Goal: Task Accomplishment & Management: Manage account settings

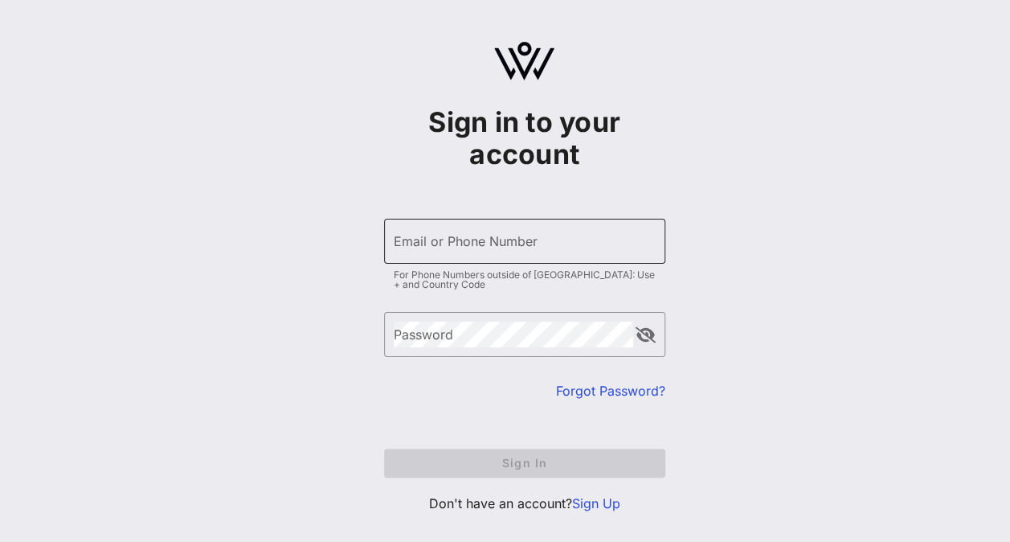
click at [465, 247] on input "Email or Phone Number" at bounding box center [525, 241] width 262 height 26
click at [449, 341] on div "Password" at bounding box center [513, 334] width 239 height 45
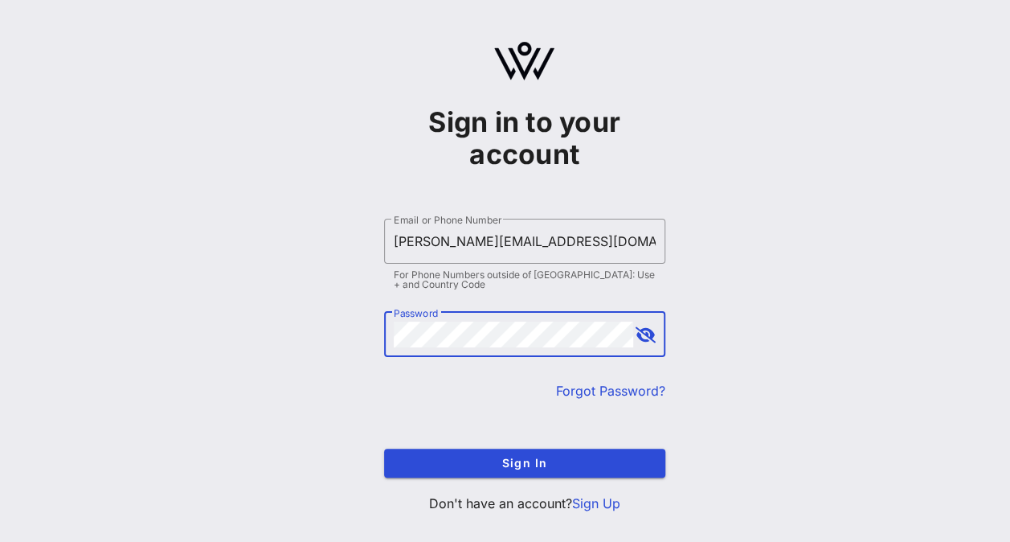
click at [384, 448] on button "Sign In" at bounding box center [524, 462] width 281 height 29
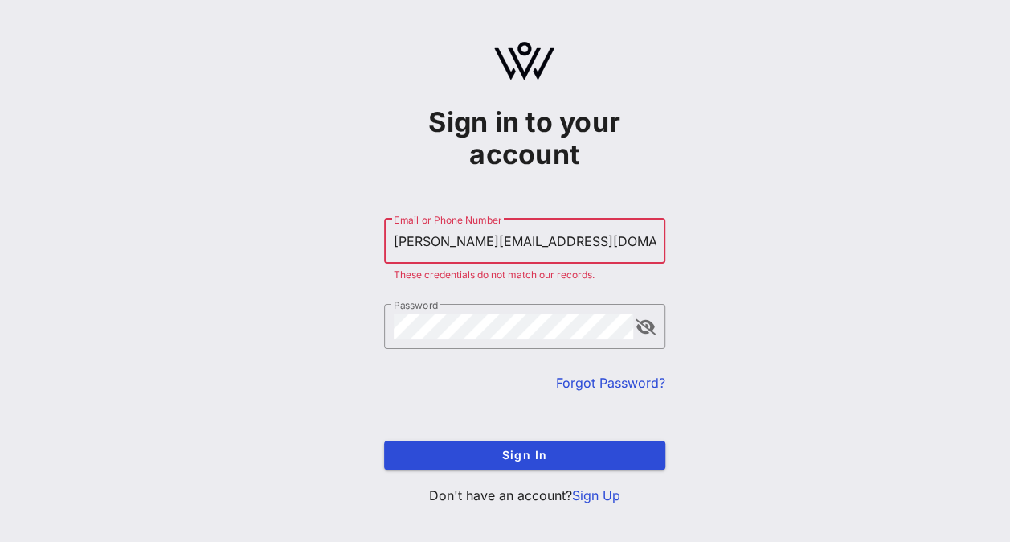
drag, startPoint x: 606, startPoint y: 240, endPoint x: 129, endPoint y: 174, distance: 481.9
click at [129, 174] on div "Sign in to your account ​ Email or Phone Number nicole.burda2@cvshealth.com The…" at bounding box center [524, 279] width 971 height 559
click at [585, 238] on input "[PERSON_NAME][EMAIL_ADDRESS][DOMAIN_NAME]" at bounding box center [525, 241] width 262 height 26
drag, startPoint x: 585, startPoint y: 236, endPoint x: 356, endPoint y: 220, distance: 229.6
click at [356, 220] on div "Sign in to your account ​ Email or Phone Number nicole.burda2@cvshealth.com The…" at bounding box center [524, 279] width 971 height 559
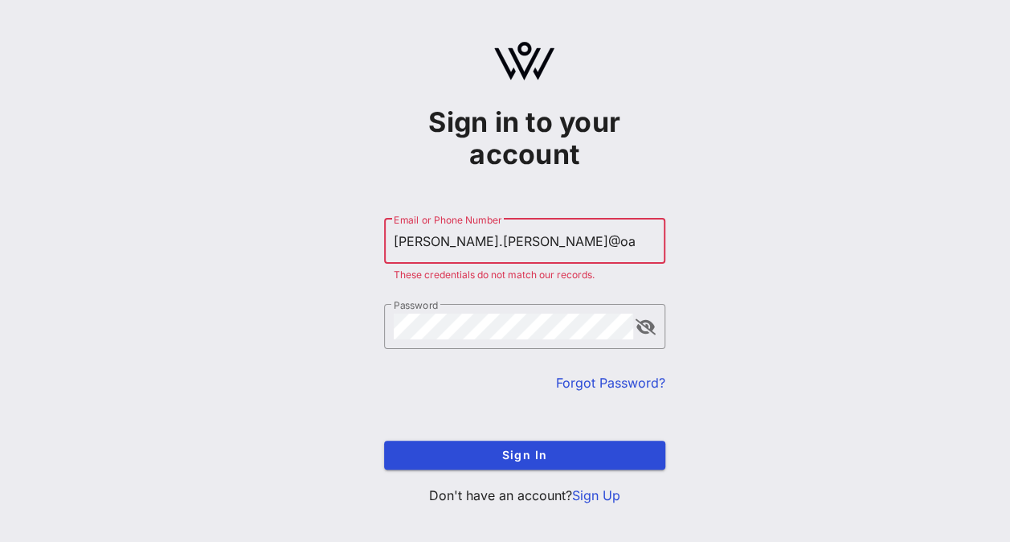
type input "[PERSON_NAME][EMAIL_ADDRESS][PERSON_NAME][DOMAIN_NAME]"
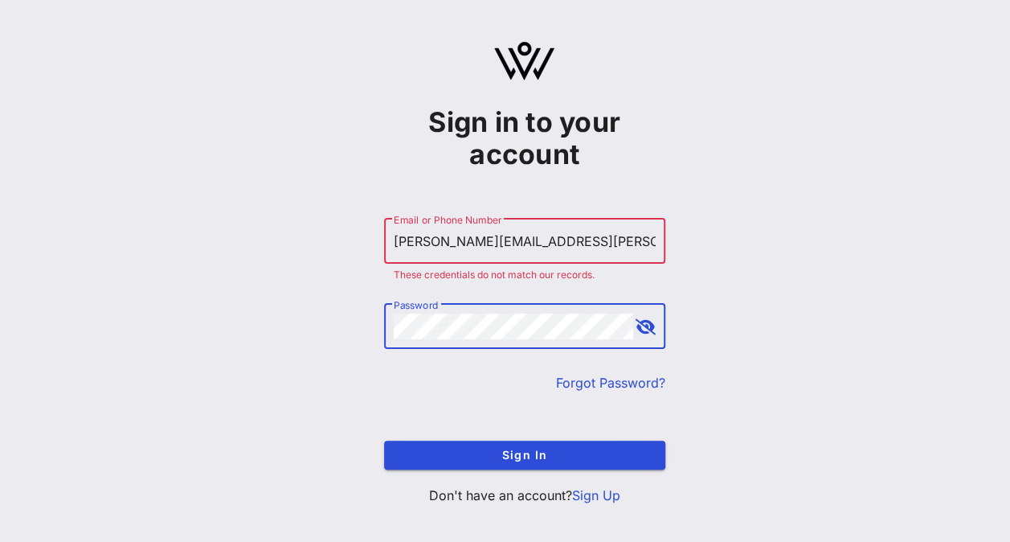
click at [384, 440] on button "Sign In" at bounding box center [524, 454] width 281 height 29
click at [628, 379] on link "Forgot Password?" at bounding box center [610, 382] width 109 height 16
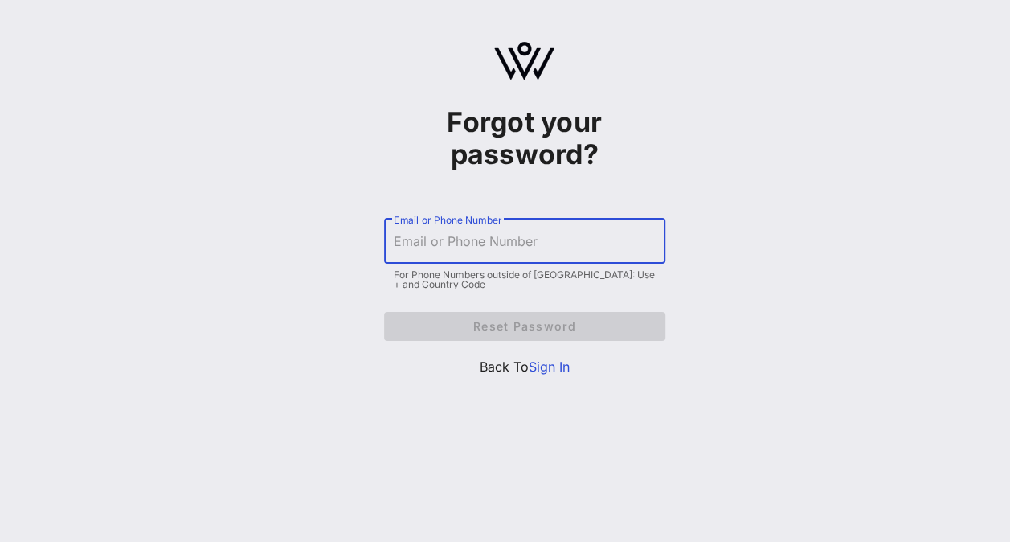
click at [574, 246] on input "Email or Phone Number" at bounding box center [525, 241] width 262 height 26
type input "[PERSON_NAME][EMAIL_ADDRESS][PERSON_NAME][DOMAIN_NAME]"
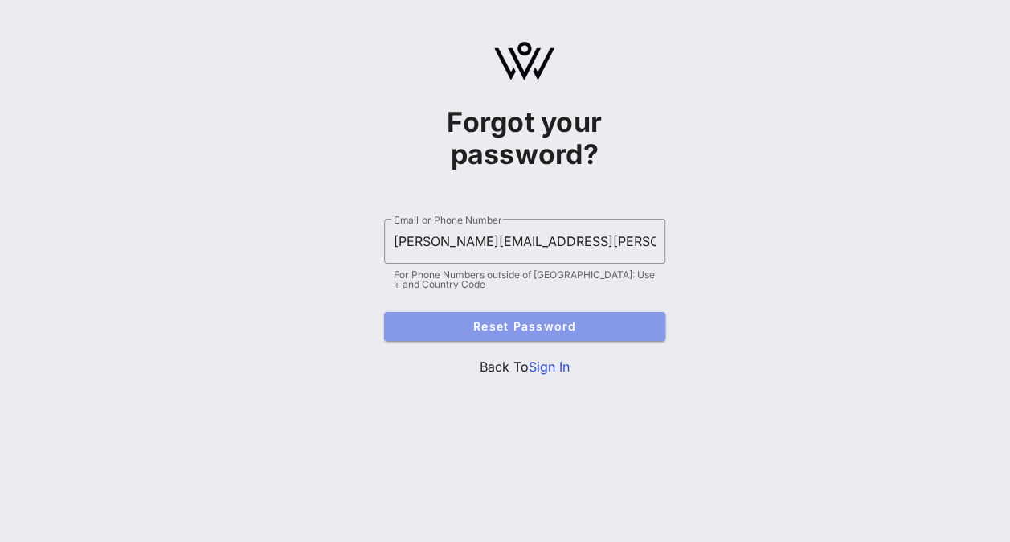
click at [542, 324] on span "Reset Password" at bounding box center [525, 326] width 256 height 14
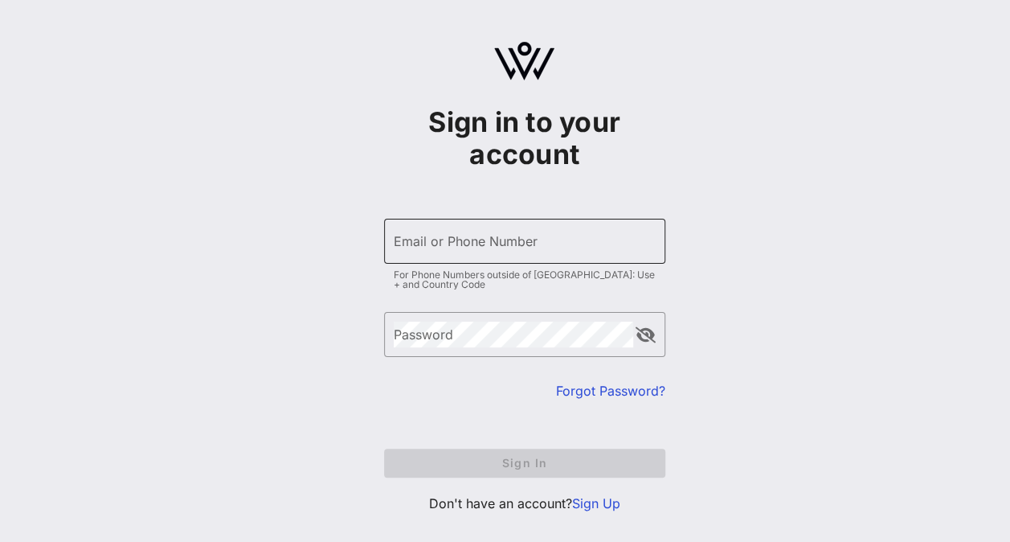
click at [480, 249] on input "Email or Phone Number" at bounding box center [525, 241] width 262 height 26
type input "[PERSON_NAME][EMAIL_ADDRESS][DOMAIN_NAME]"
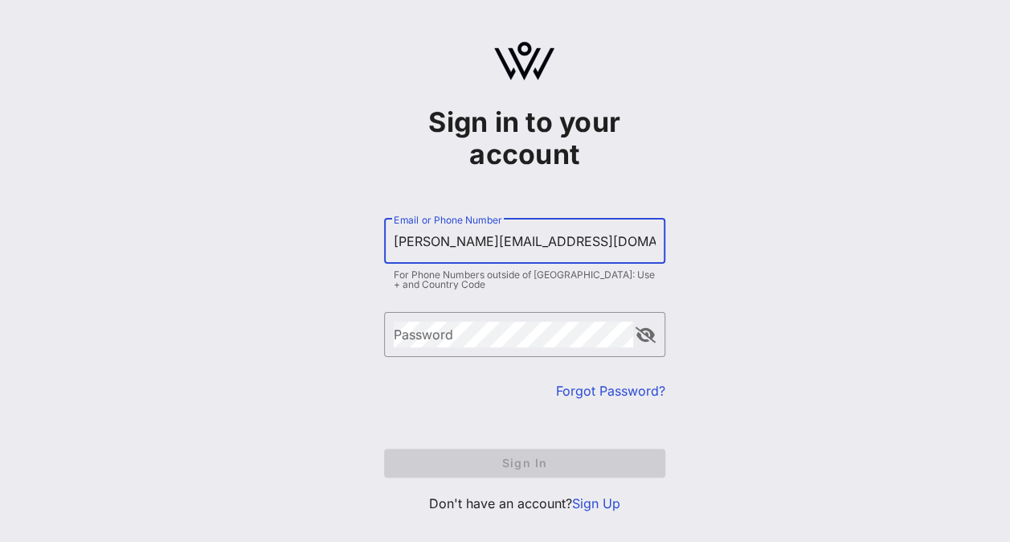
click at [577, 390] on link "Forgot Password?" at bounding box center [610, 390] width 109 height 16
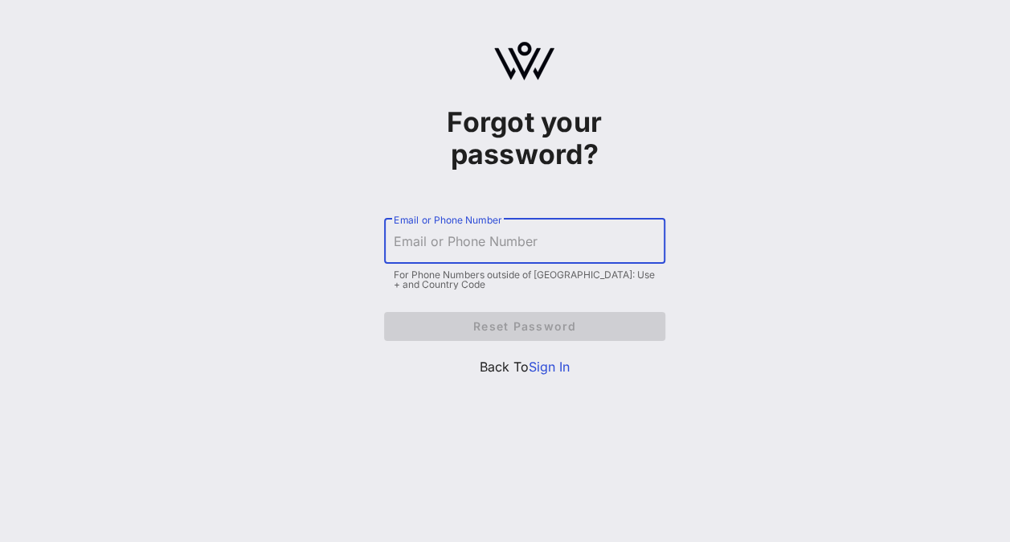
click at [585, 247] on input "Email or Phone Number" at bounding box center [525, 241] width 262 height 26
type input "[PERSON_NAME][EMAIL_ADDRESS][DOMAIN_NAME]"
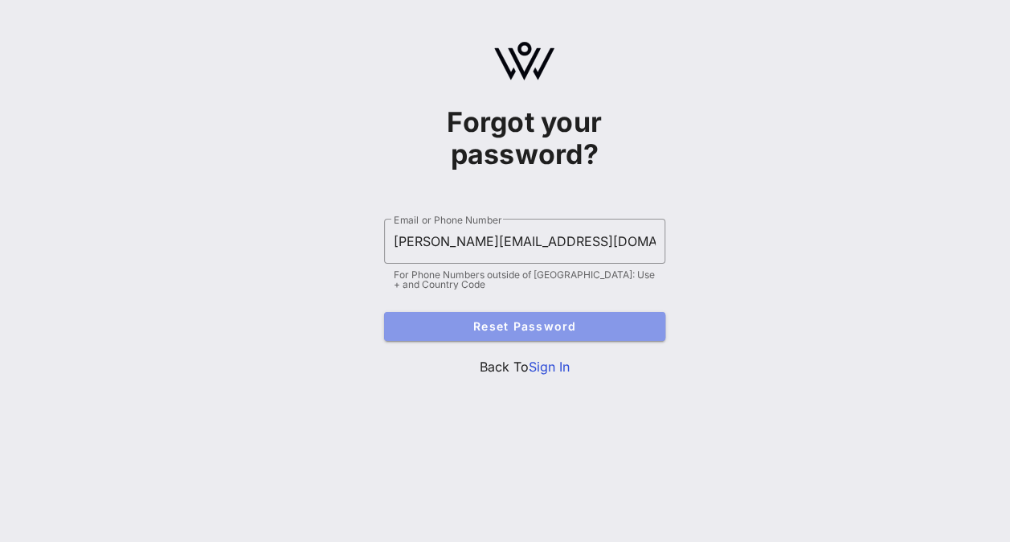
click at [545, 326] on span "Reset Password" at bounding box center [525, 326] width 256 height 14
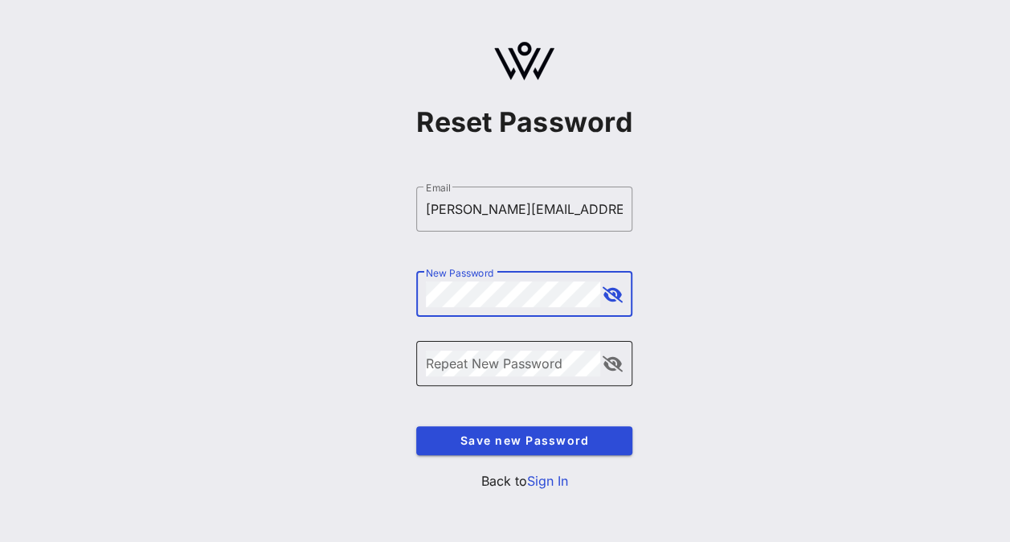
click at [523, 376] on div "Repeat New Password" at bounding box center [513, 363] width 174 height 45
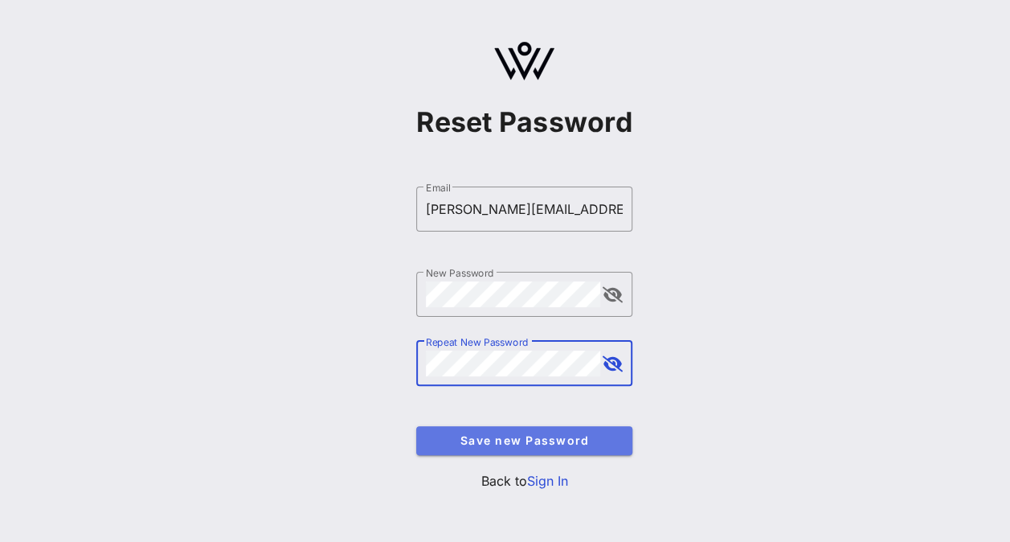
click at [508, 431] on button "Save new Password" at bounding box center [524, 440] width 216 height 29
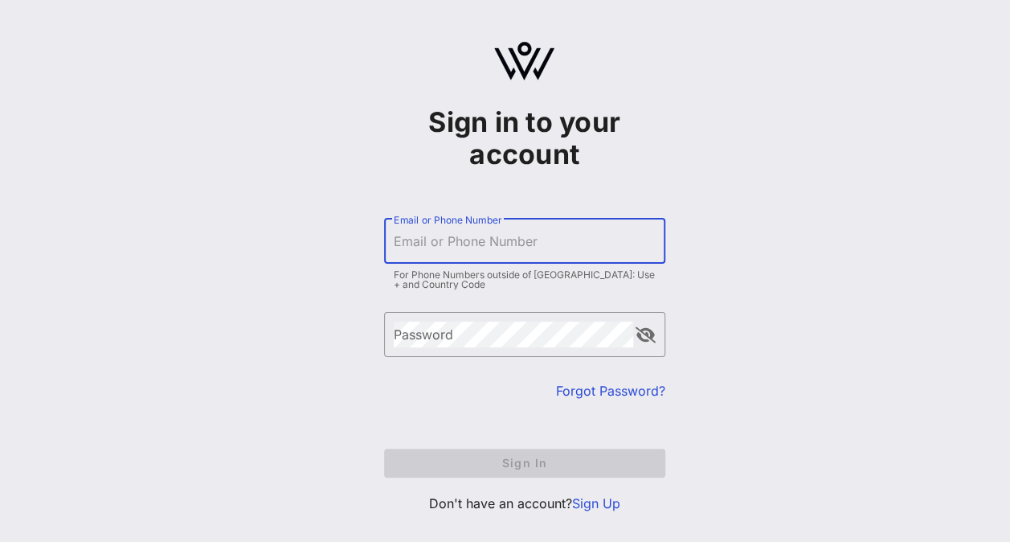
click at [541, 246] on input "Email or Phone Number" at bounding box center [525, 241] width 262 height 26
type input "[PERSON_NAME][EMAIL_ADDRESS][DOMAIN_NAME]"
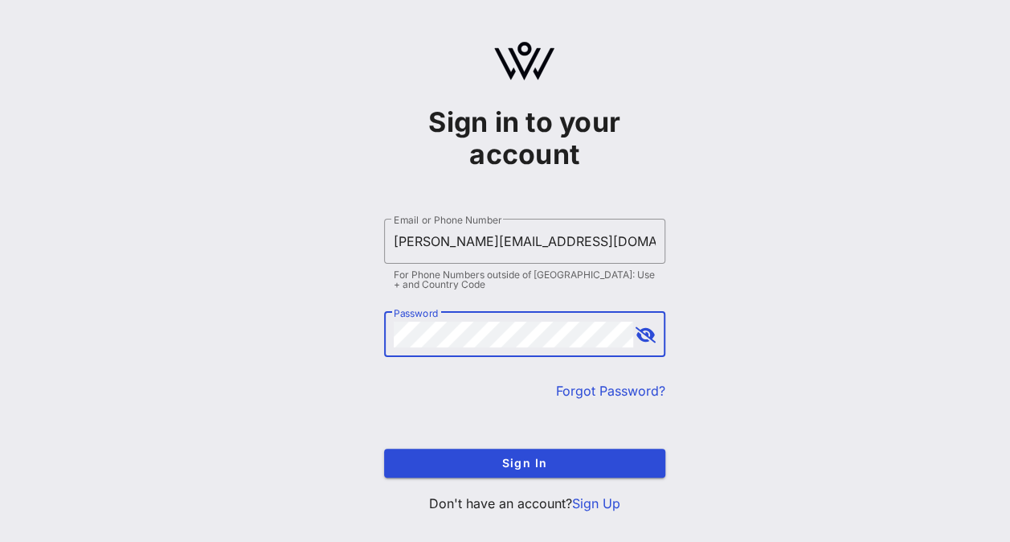
click at [384, 448] on button "Sign In" at bounding box center [524, 462] width 281 height 29
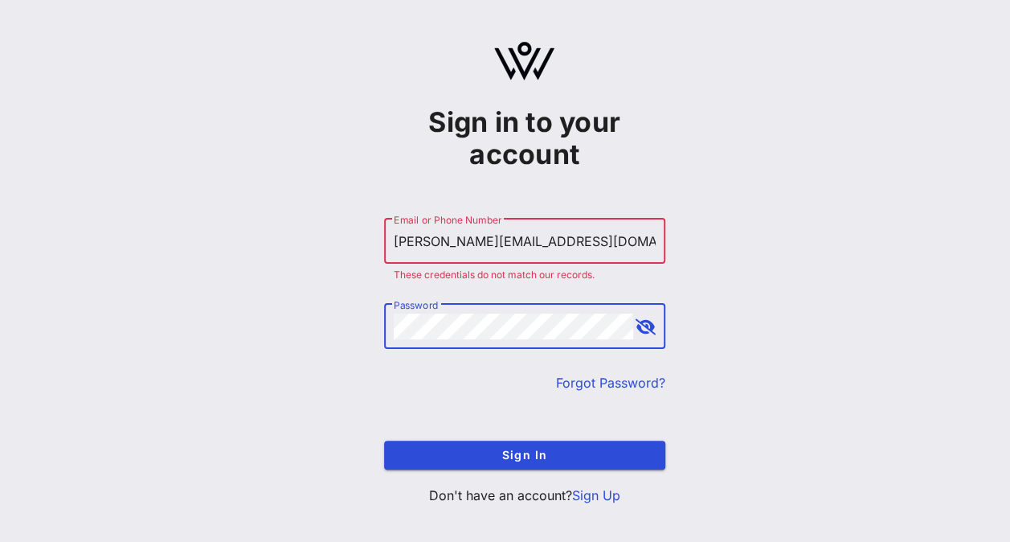
click at [655, 328] on button "append icon" at bounding box center [646, 327] width 20 height 16
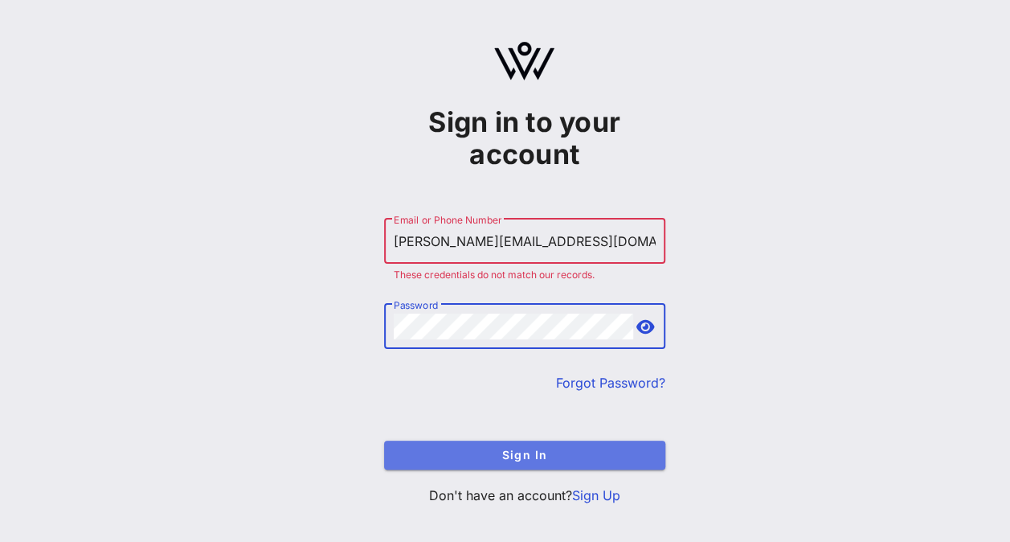
click at [511, 458] on span "Sign In" at bounding box center [525, 455] width 256 height 14
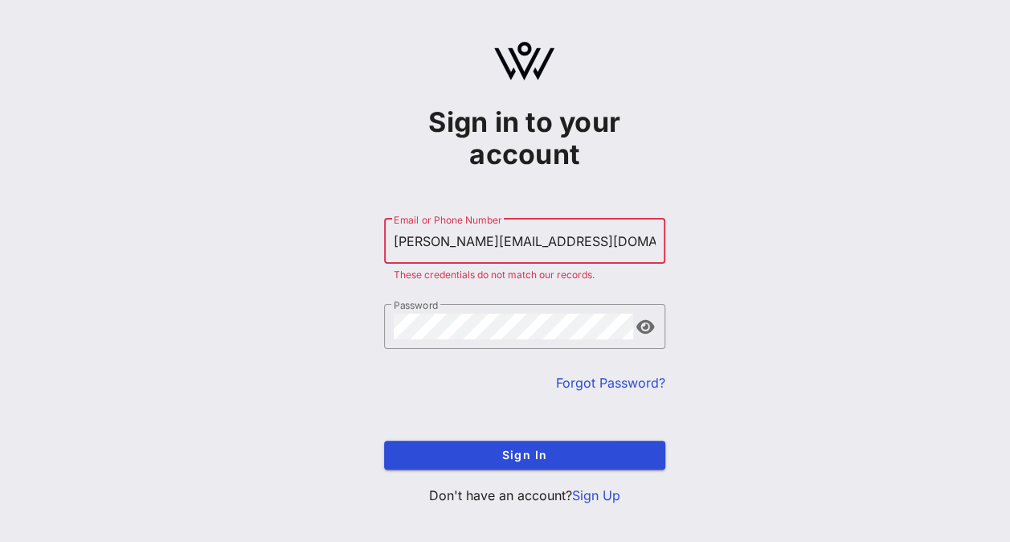
click at [585, 379] on link "Forgot Password?" at bounding box center [610, 382] width 109 height 16
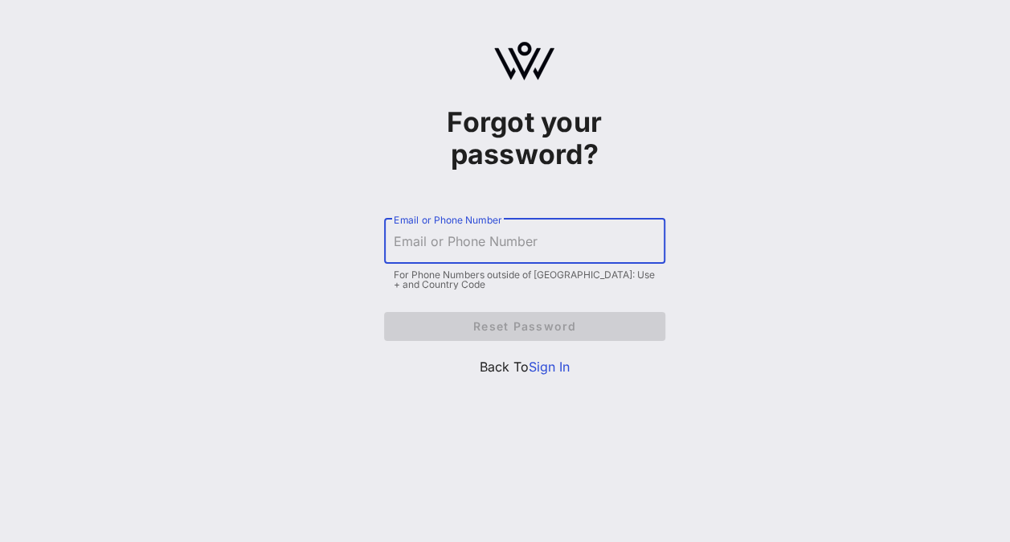
click at [556, 240] on input "Email or Phone Number" at bounding box center [525, 241] width 262 height 26
type input "[PERSON_NAME][EMAIL_ADDRESS][DOMAIN_NAME]"
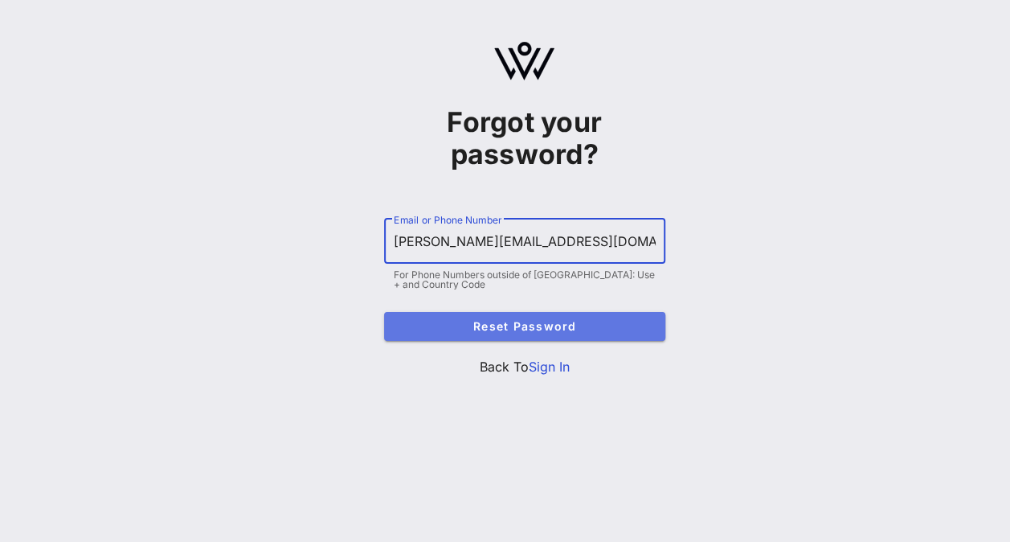
click at [542, 327] on span "Reset Password" at bounding box center [525, 326] width 256 height 14
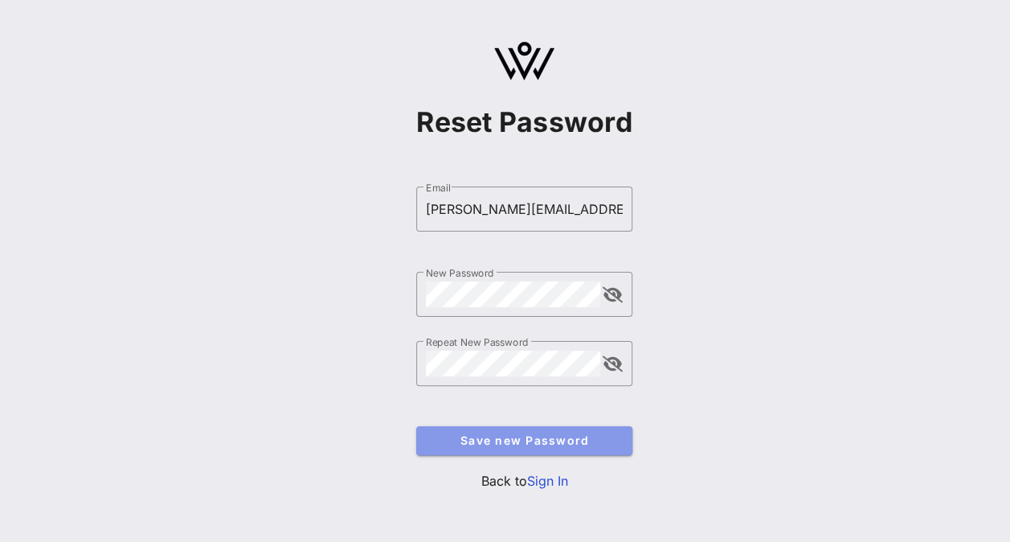
click at [566, 439] on span "Save new Password" at bounding box center [524, 440] width 190 height 14
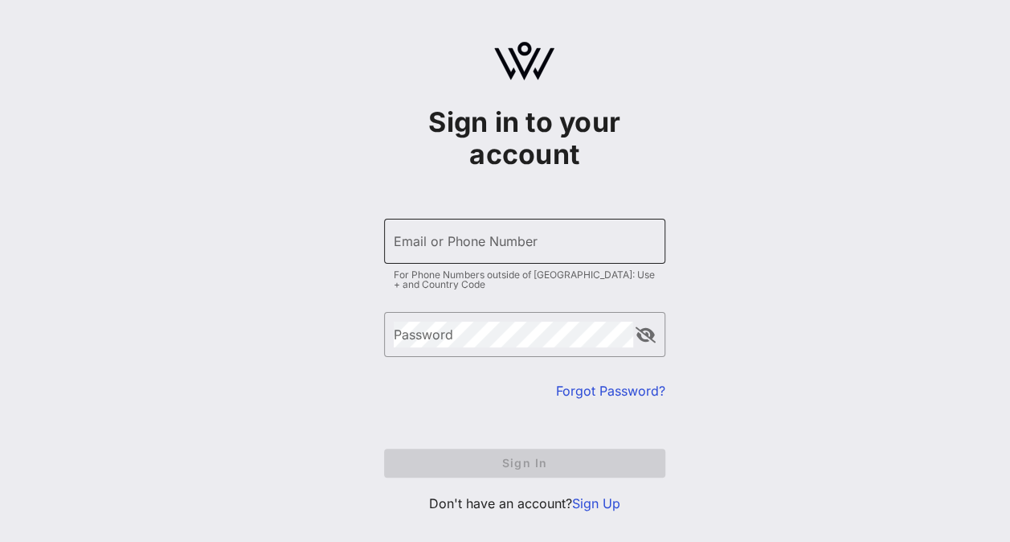
click at [514, 253] on input "Email or Phone Number" at bounding box center [525, 241] width 262 height 26
type input "[PERSON_NAME][EMAIL_ADDRESS][PERSON_NAME][DOMAIN_NAME]"
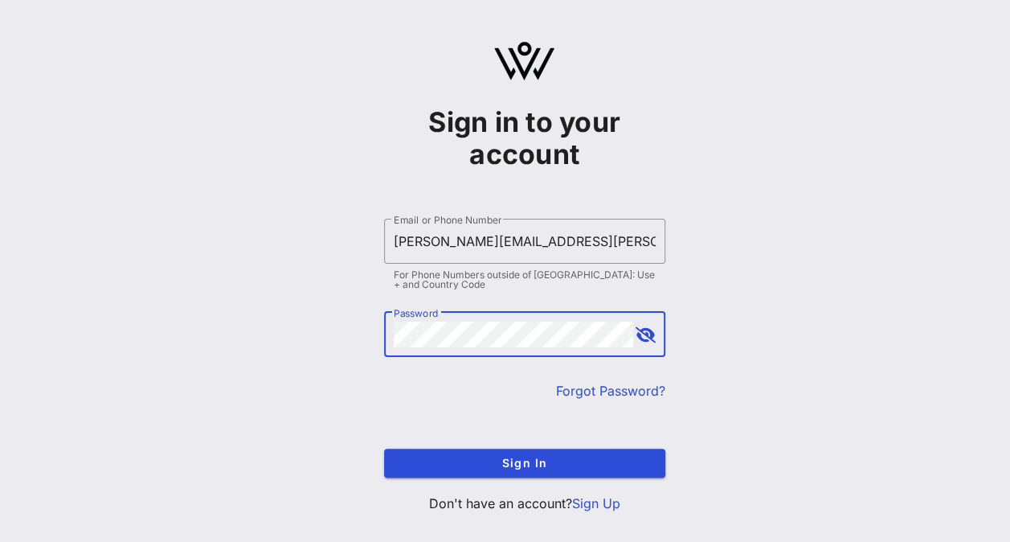
click at [384, 448] on button "Sign In" at bounding box center [524, 462] width 281 height 29
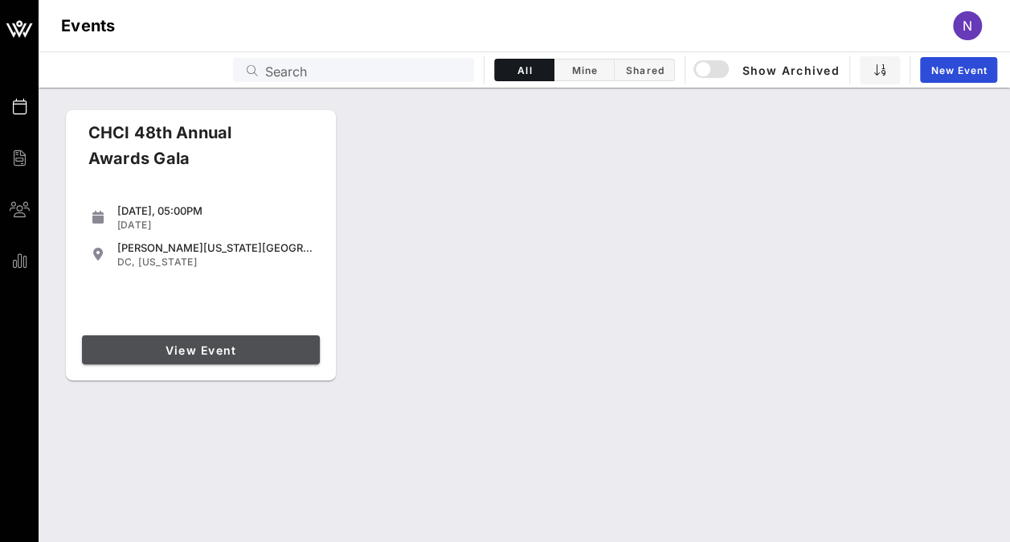
click at [142, 343] on span "View Event" at bounding box center [200, 350] width 225 height 14
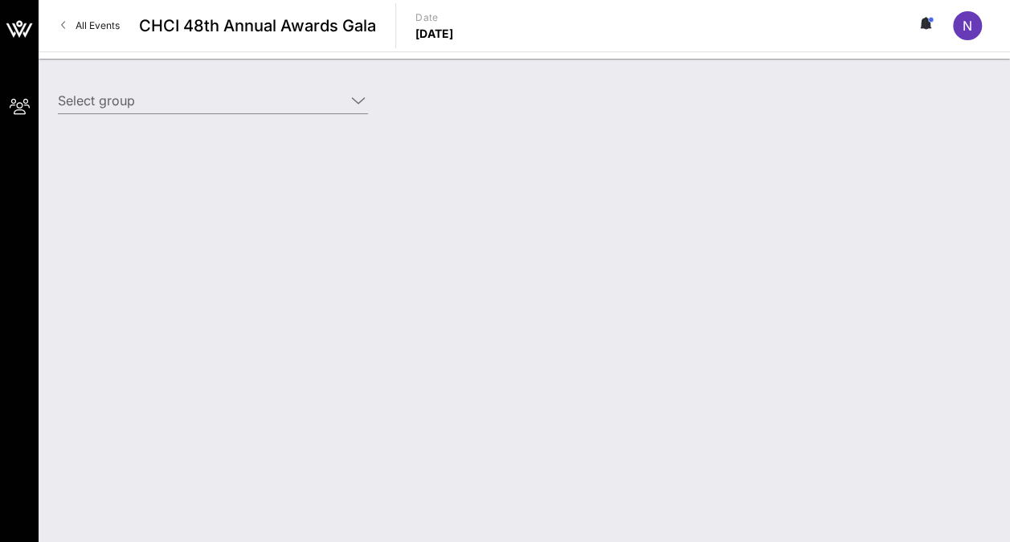
type input "CVS Health (CVS Health) [[PERSON_NAME], [PERSON_NAME][EMAIL_ADDRESS][PERSON_NAM…"
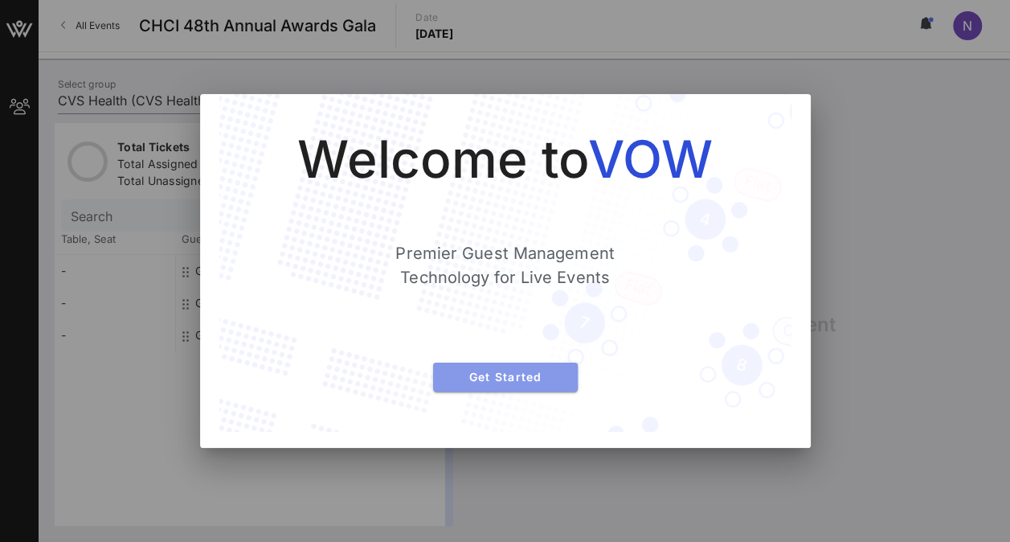
click at [474, 372] on span "Get Started" at bounding box center [505, 377] width 119 height 14
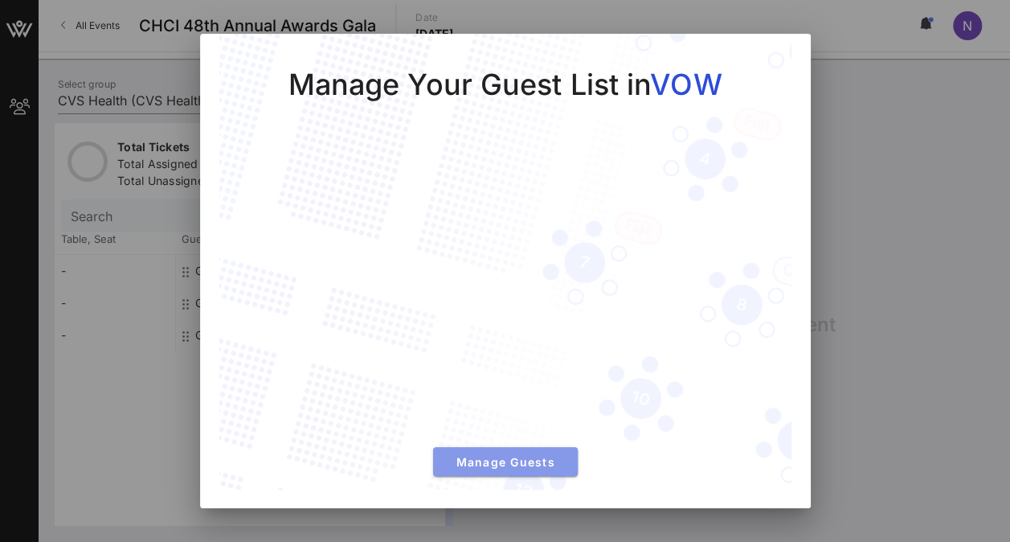
click at [479, 460] on span "Manage Guests" at bounding box center [505, 462] width 119 height 14
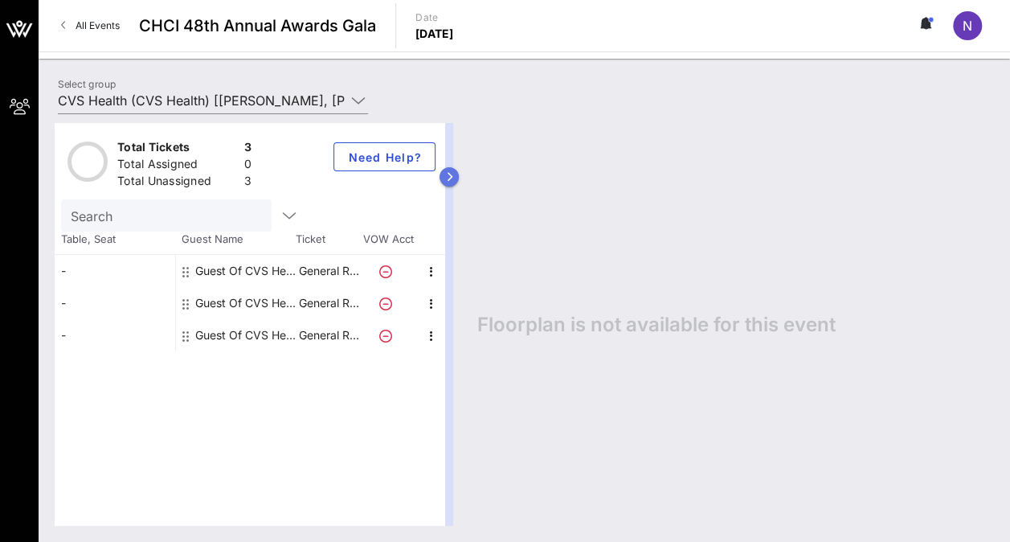
click at [447, 179] on icon "button" at bounding box center [449, 177] width 7 height 10
